Goal: Task Accomplishment & Management: Manage account settings

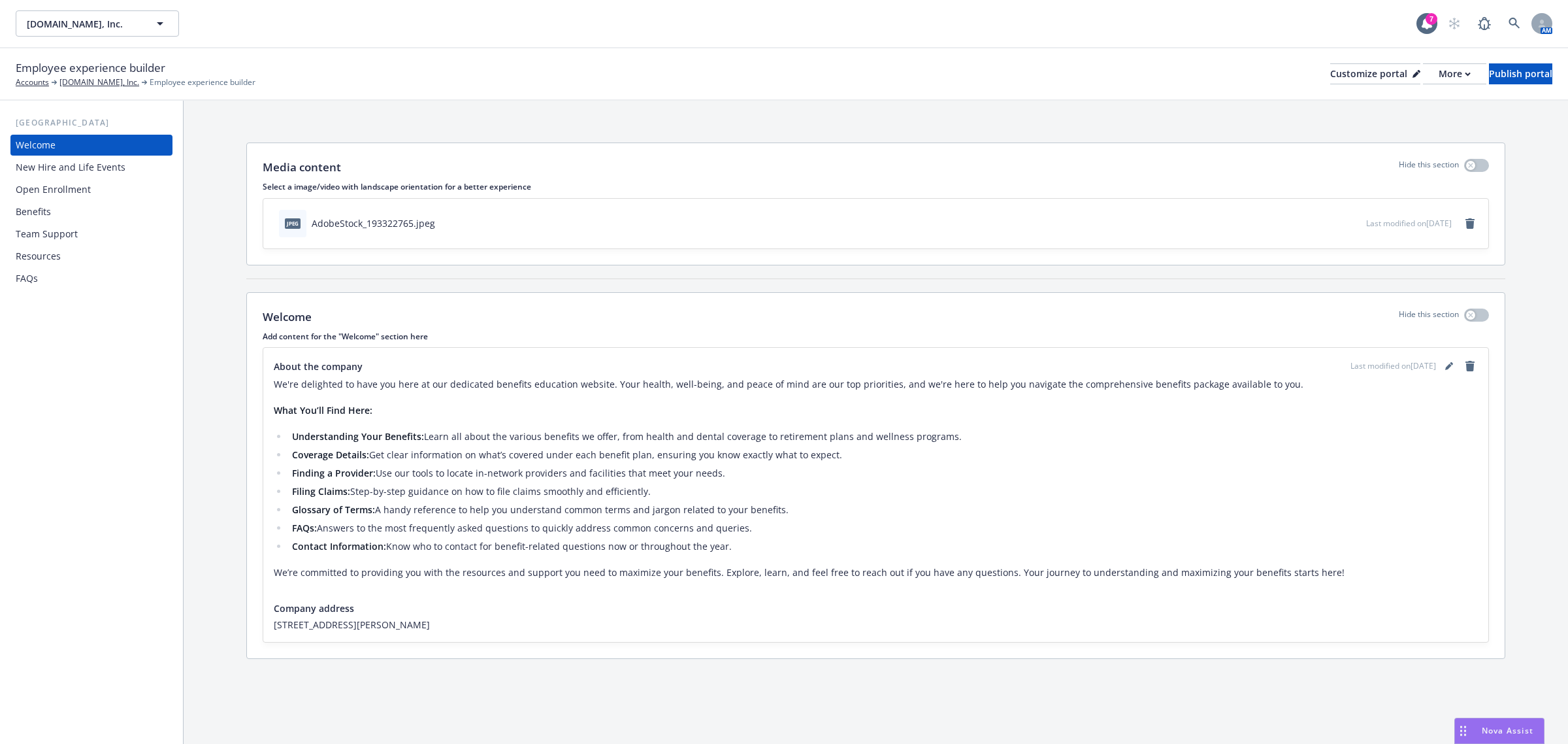
click at [56, 185] on div "Open Enrollment" at bounding box center [53, 189] width 75 height 21
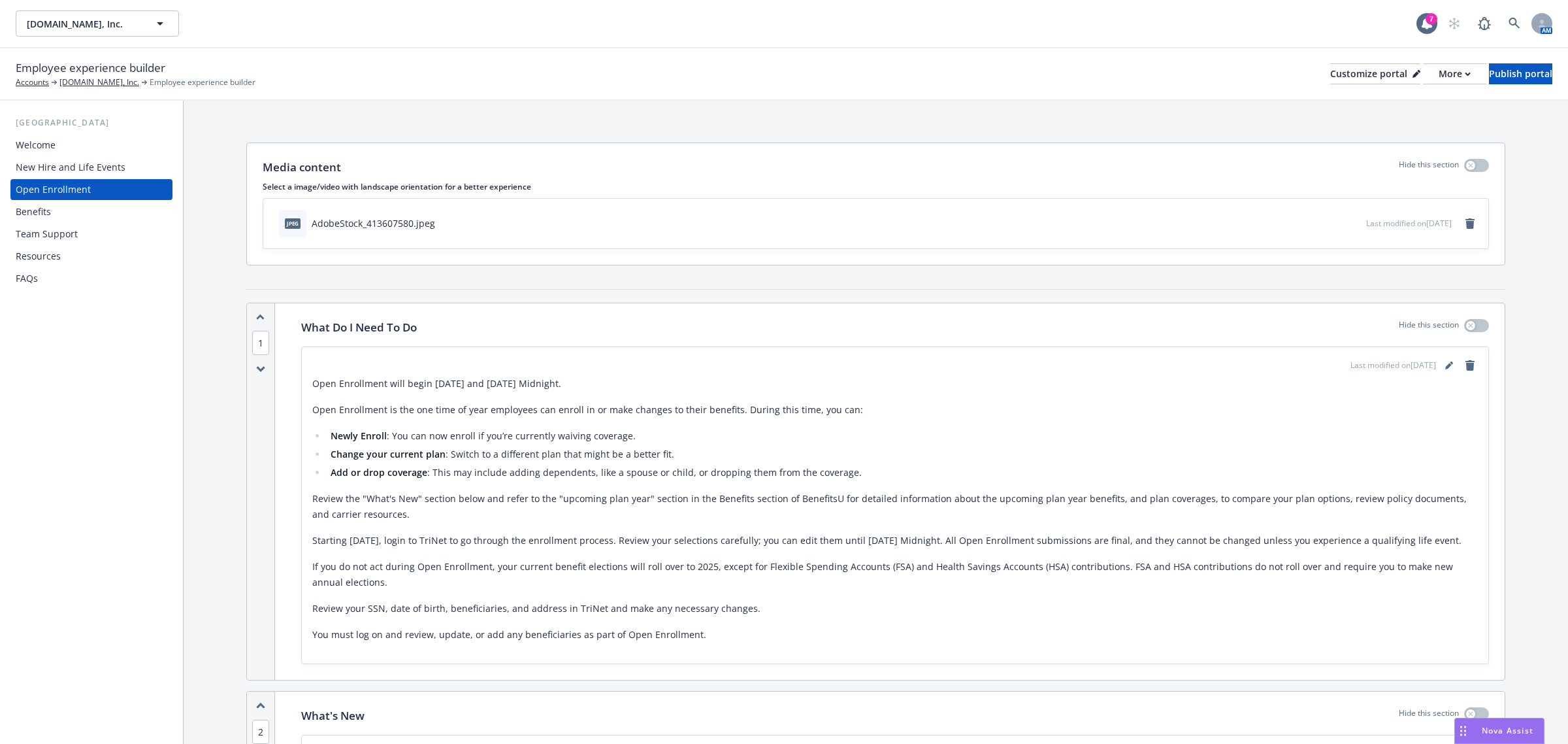
scroll to position [435, 0]
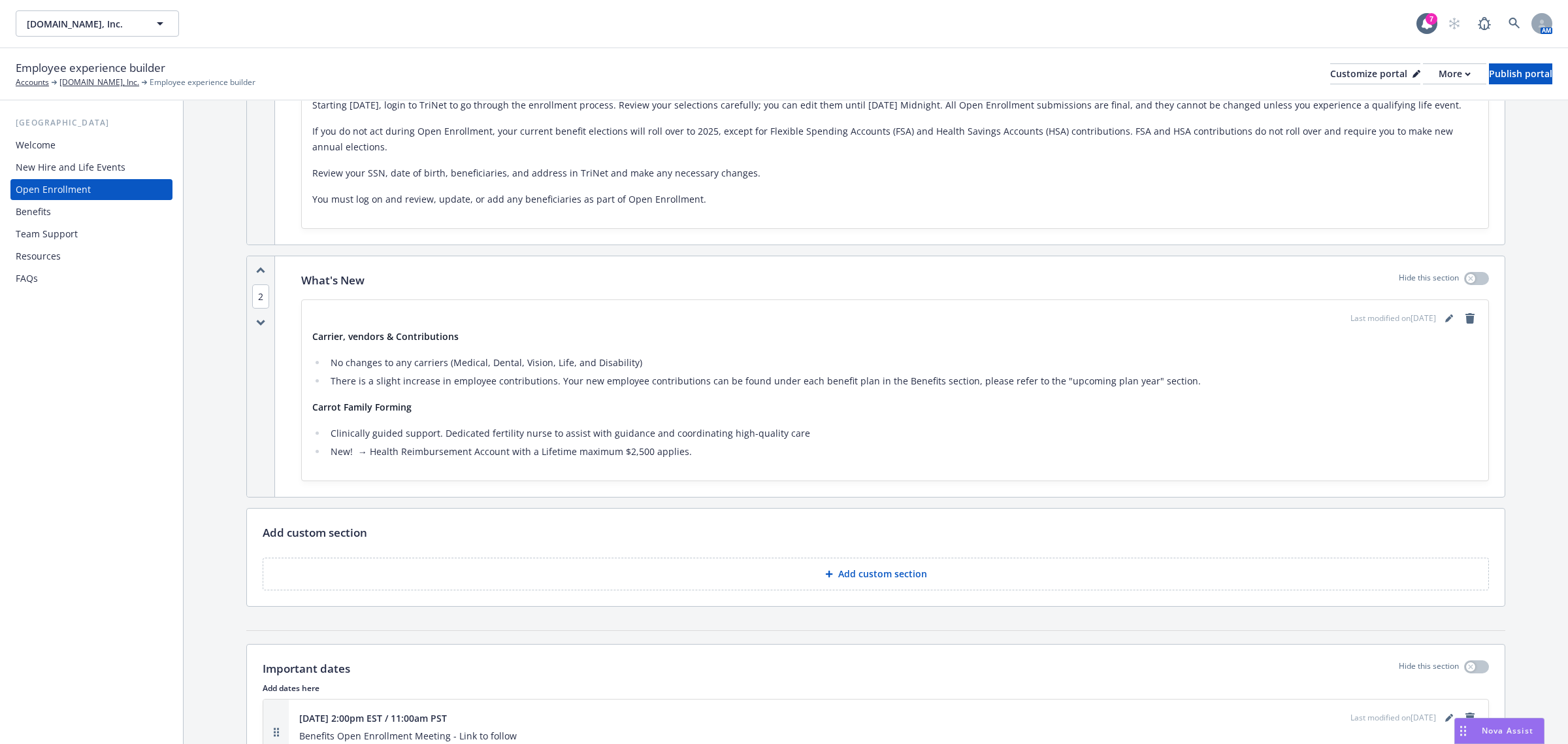
click at [327, 413] on strong "Carrot Family Forming​" at bounding box center [362, 406] width 99 height 12
click at [1445, 322] on icon "editPencil" at bounding box center [1449, 318] width 8 height 8
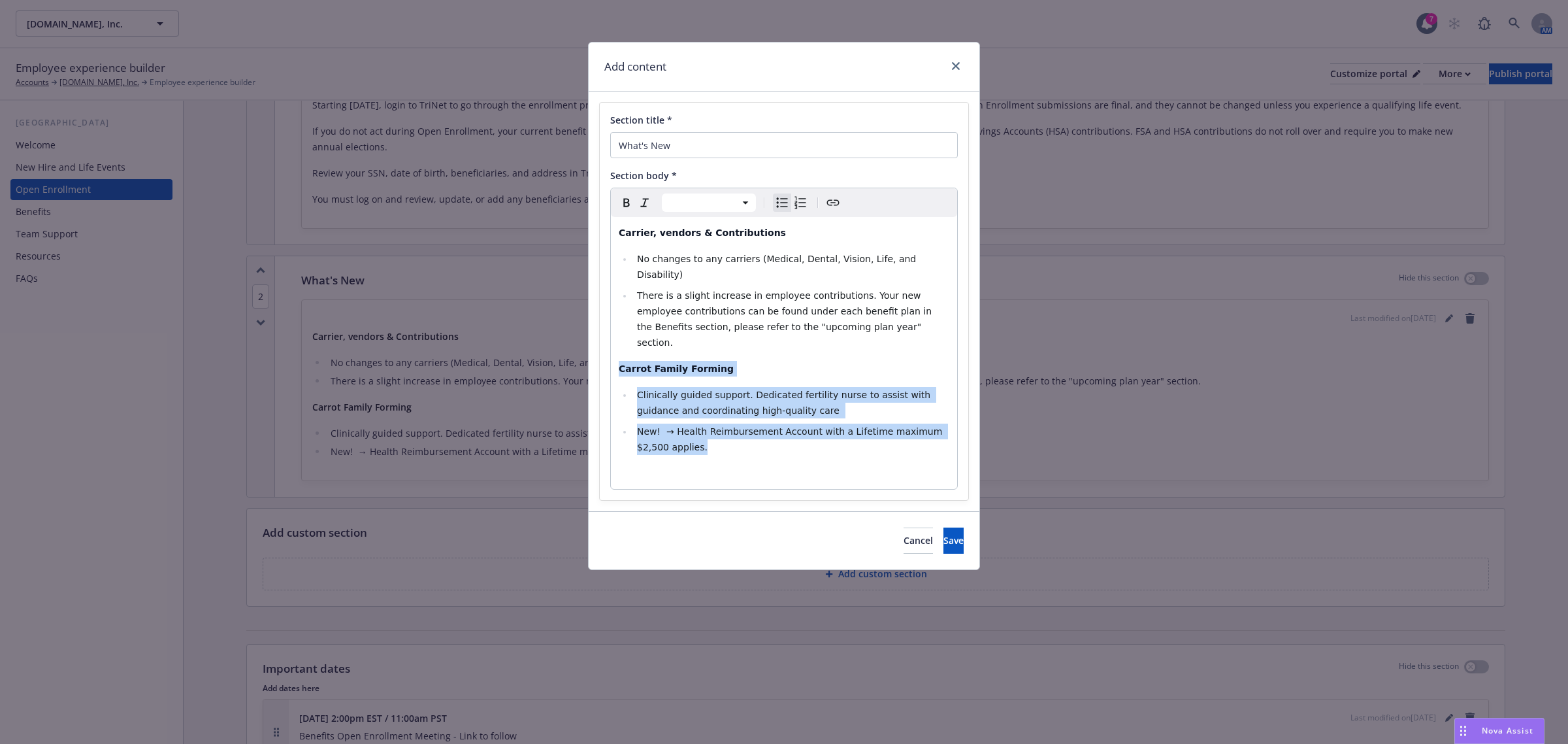
drag, startPoint x: 667, startPoint y: 420, endPoint x: 585, endPoint y: 323, distance: 127.0
click at [585, 323] on div "Add content Section title * What's New Section body * Paragraph Heading 1 Headi…" at bounding box center [784, 372] width 1568 height 744
select select "paragraph"
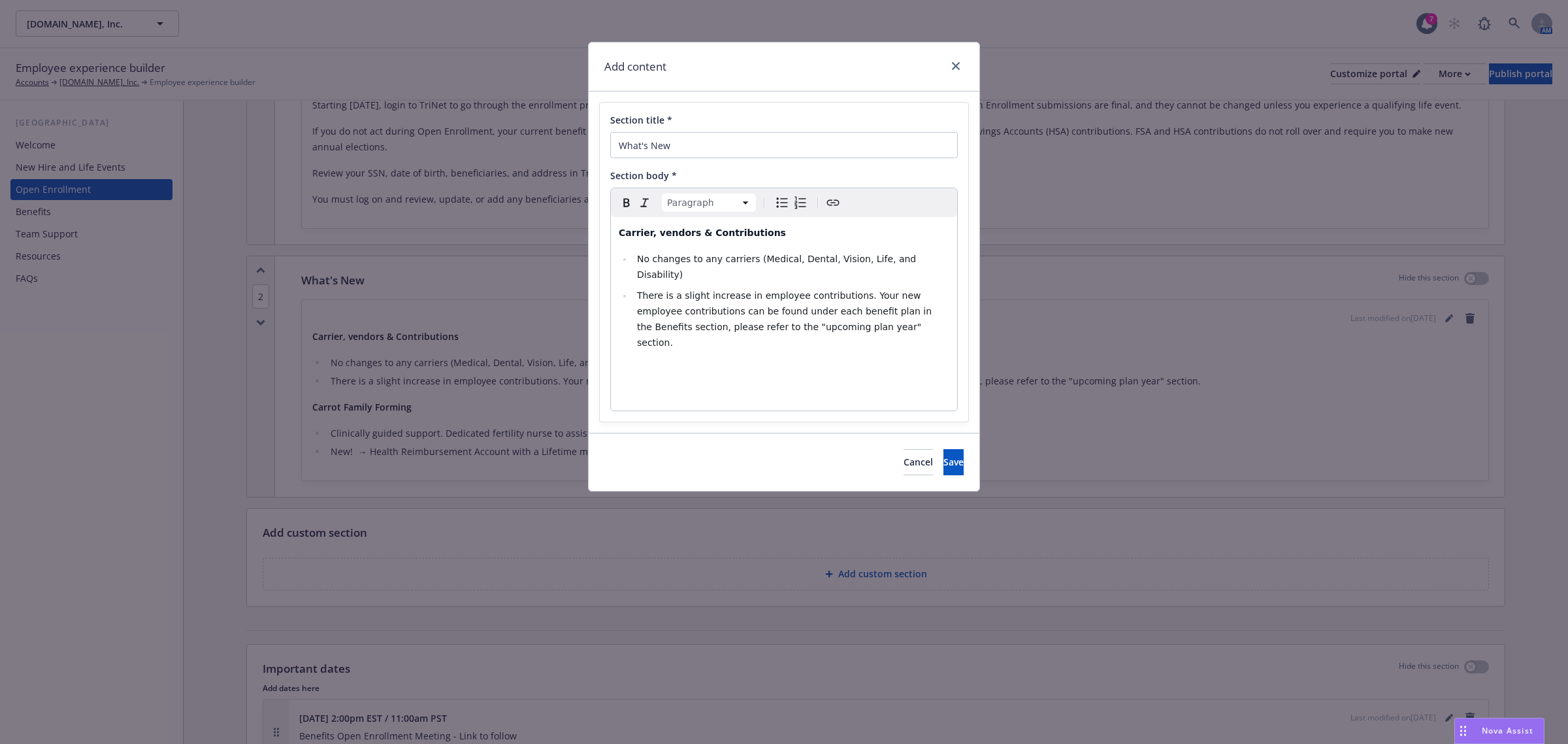
select select
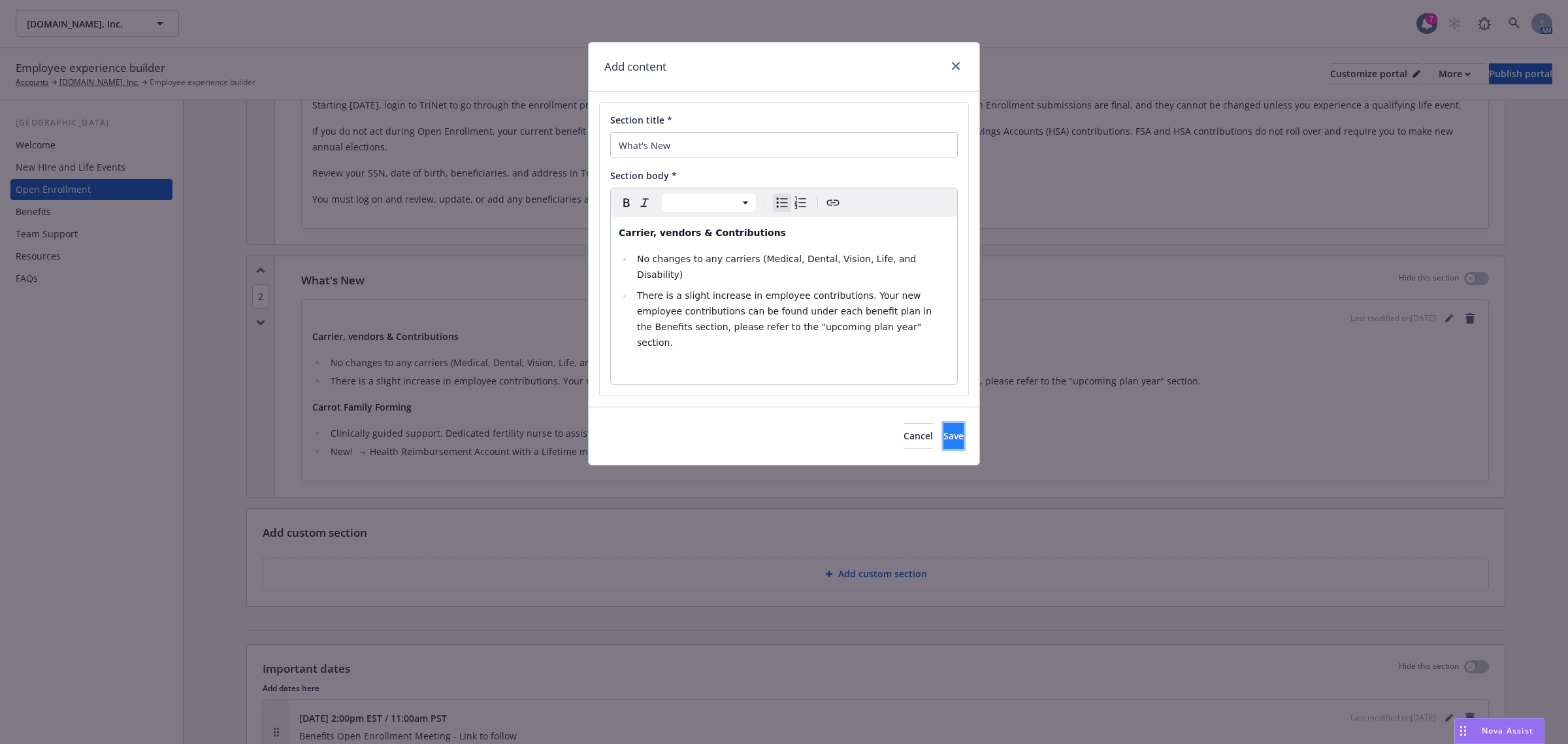
click at [943, 429] on span "Save" at bounding box center [953, 435] width 20 height 12
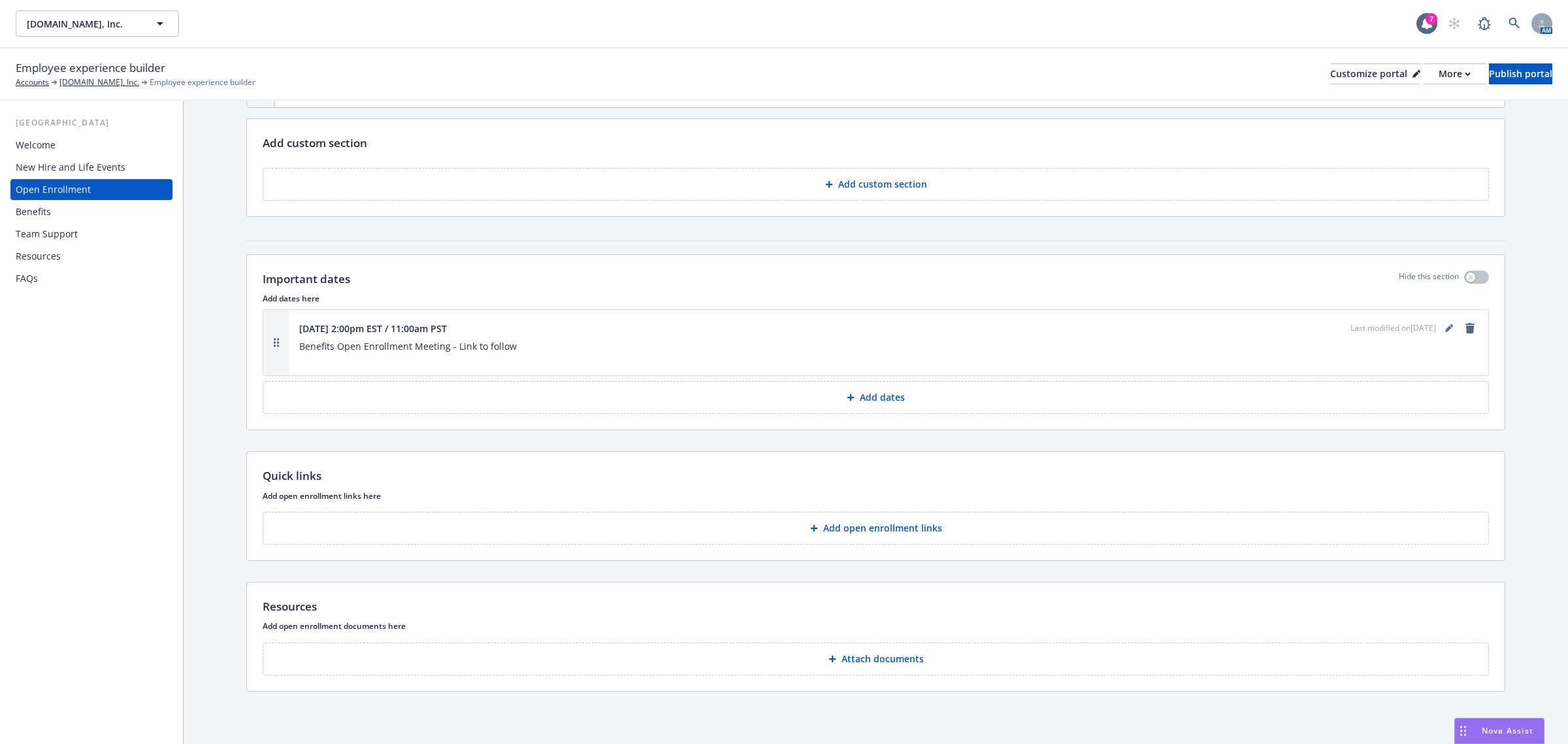
scroll to position [773, 0]
click at [1445, 324] on icon "editPencil" at bounding box center [1449, 327] width 8 height 8
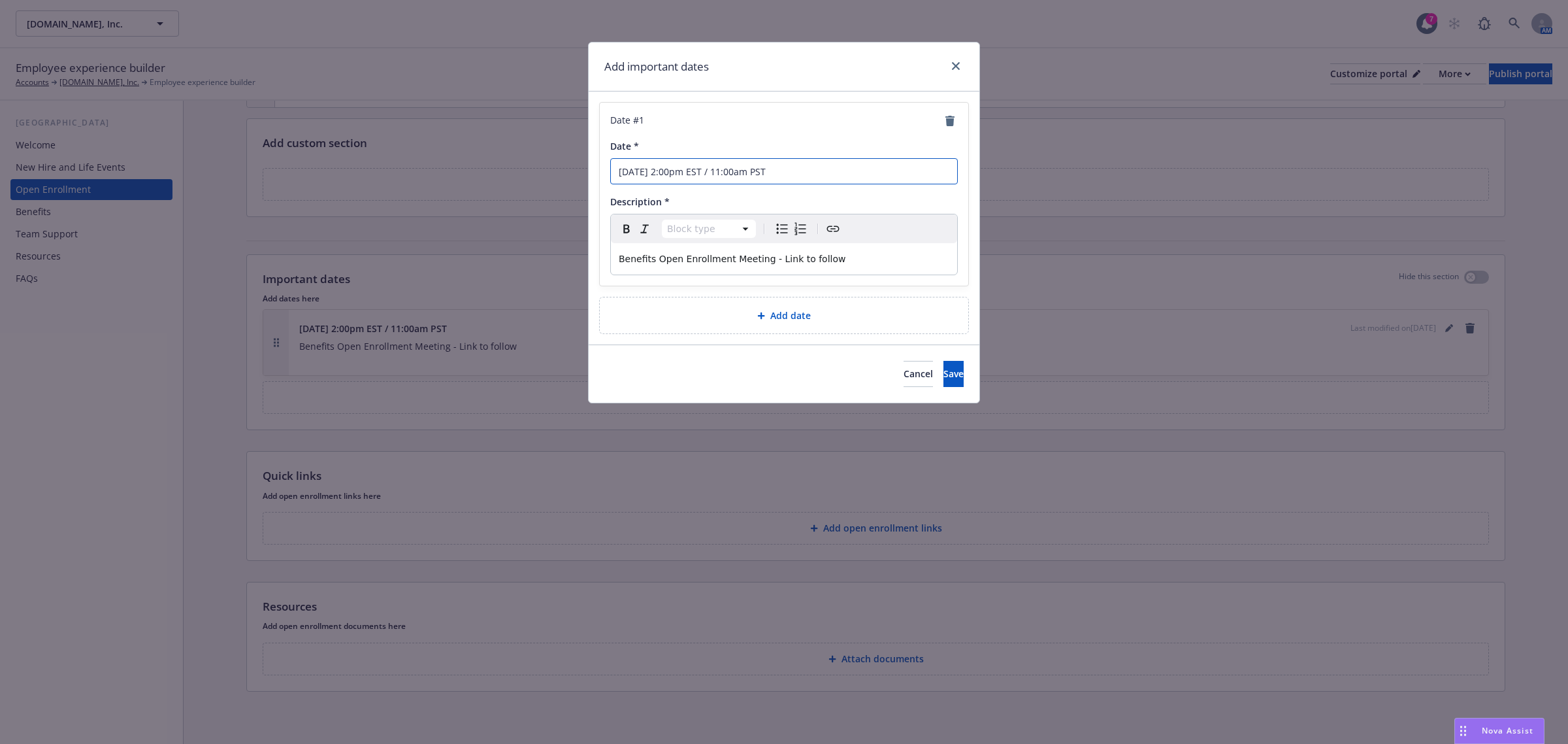
click at [638, 171] on input "[DATE] 2:00pm EST / 11:00am PST" at bounding box center [784, 171] width 347 height 26
click at [638, 172] on input "[DATE] 2:00pm EST / 11:00am PST" at bounding box center [784, 171] width 347 height 26
click at [683, 174] on input "[DATE] 2:00pm EST / 11:00am PST" at bounding box center [784, 171] width 347 height 26
click at [745, 172] on input "[DATE] 1:00pm EST / 11:00am PST" at bounding box center [784, 171] width 347 height 26
type input "[DATE] 1:00pm EST / 10:00am PST"
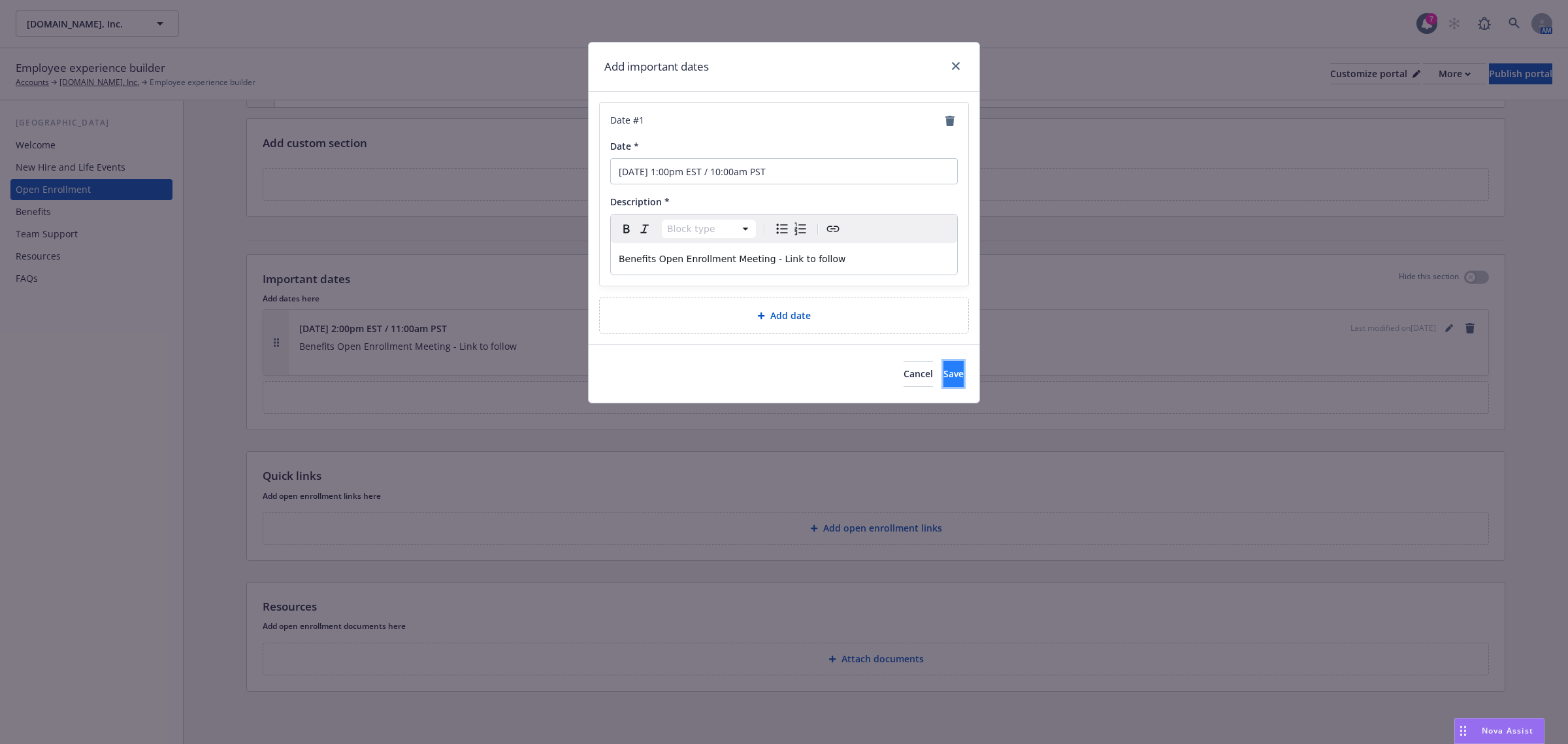
click at [943, 373] on span "Save" at bounding box center [953, 373] width 20 height 12
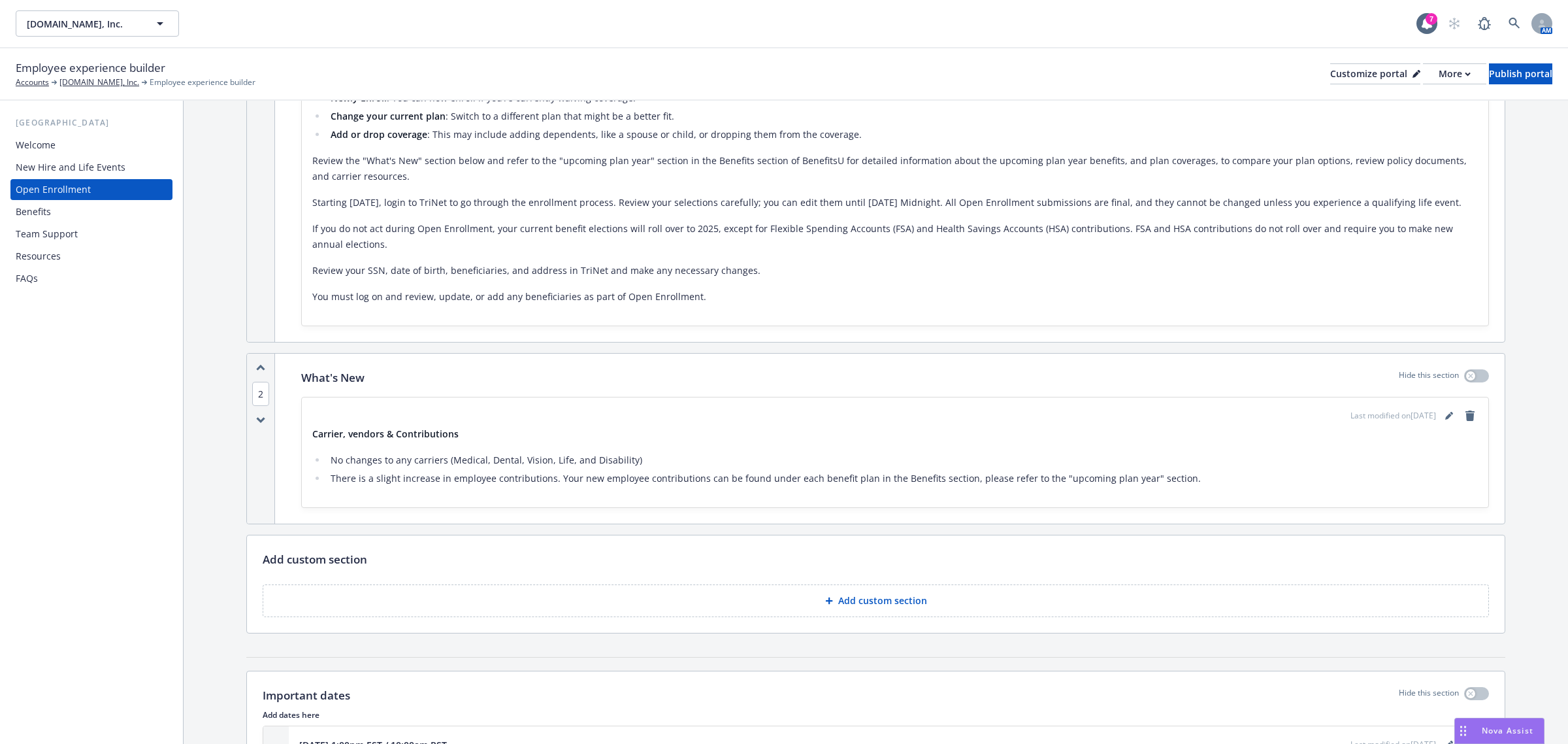
scroll to position [0, 0]
